Goal: Information Seeking & Learning: Learn about a topic

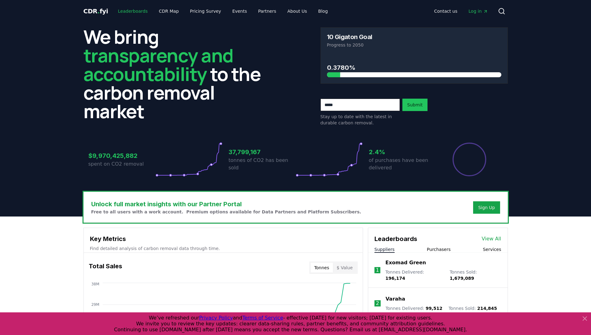
click at [128, 10] on link "Leaderboards" at bounding box center [133, 11] width 40 height 11
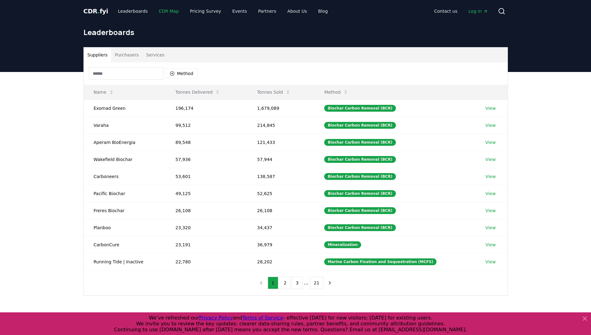
click at [161, 10] on link "CDR Map" at bounding box center [169, 11] width 30 height 11
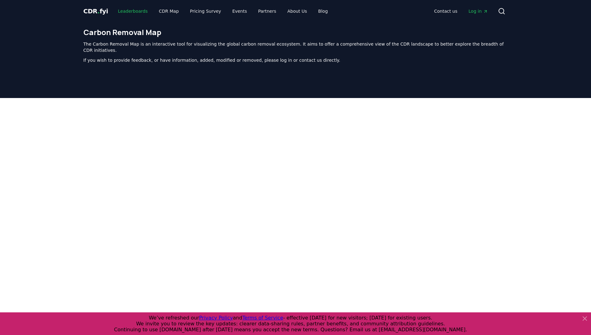
click at [133, 10] on link "Leaderboards" at bounding box center [133, 11] width 40 height 11
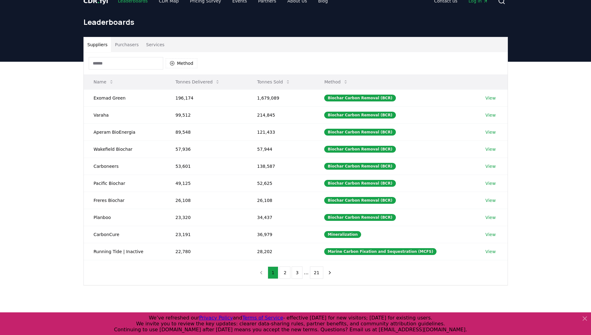
scroll to position [11, 0]
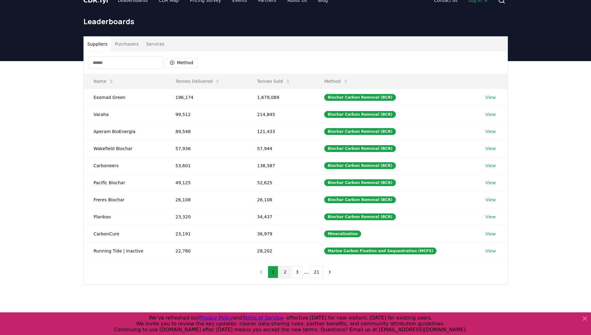
click at [286, 271] on button "2" at bounding box center [285, 272] width 11 height 12
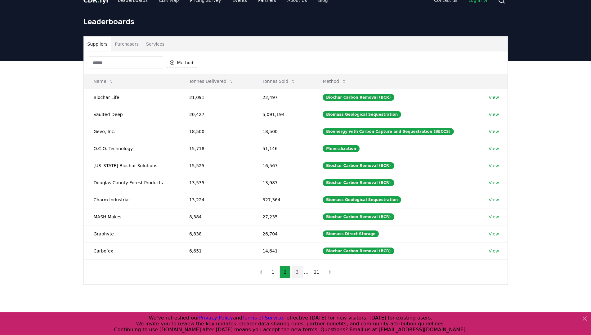
click at [299, 275] on button "3" at bounding box center [297, 272] width 11 height 12
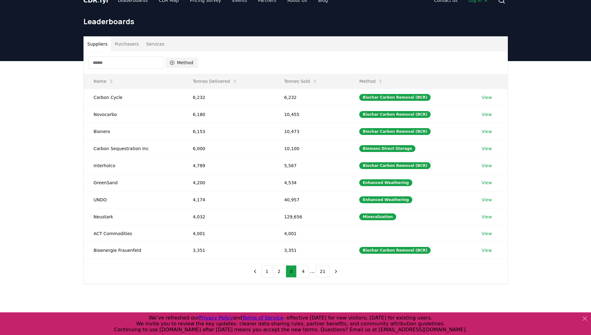
click at [176, 61] on button "Method" at bounding box center [182, 63] width 32 height 10
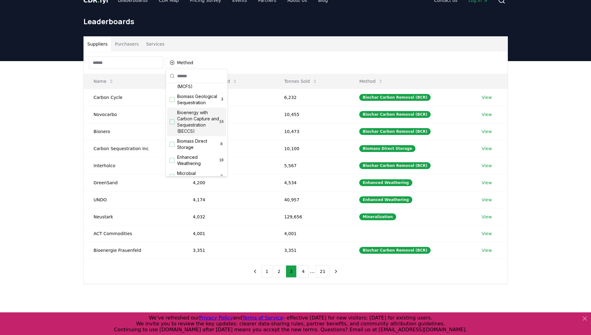
scroll to position [56, 0]
click at [191, 152] on span "Enhanced Weathering" at bounding box center [198, 152] width 42 height 12
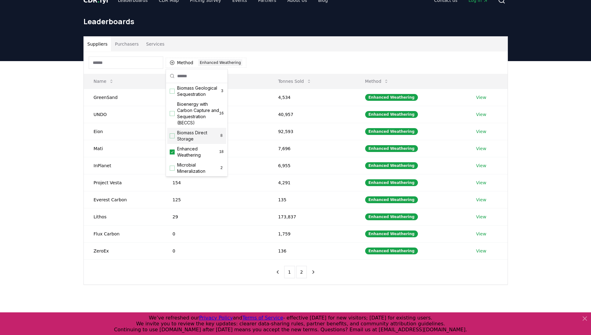
click at [29, 113] on div "Suppliers Purchasers Services Method 1 Enhanced Weathering Name Tonnes Delivere…" at bounding box center [295, 185] width 591 height 249
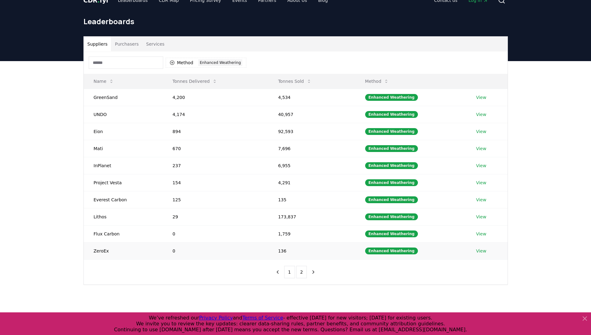
click at [95, 251] on td "ZeroEx" at bounding box center [123, 250] width 79 height 17
click at [300, 276] on button "2" at bounding box center [301, 272] width 11 height 12
